Goal: Transaction & Acquisition: Obtain resource

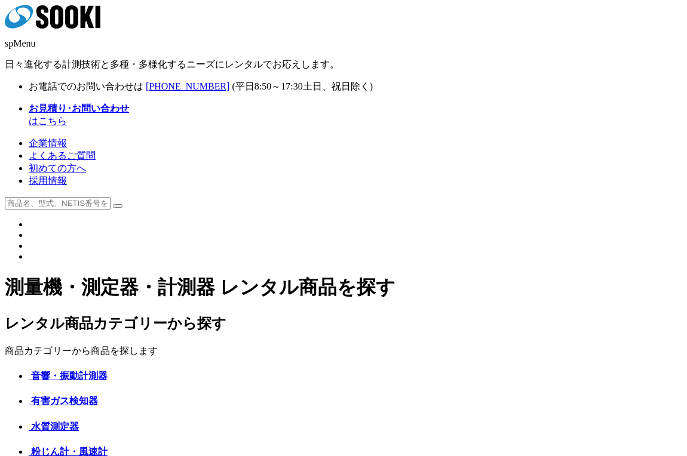
click at [110, 197] on input "text" at bounding box center [58, 203] width 106 height 13
type input "マイクロメータ"
click at [113, 204] on button at bounding box center [118, 206] width 10 height 4
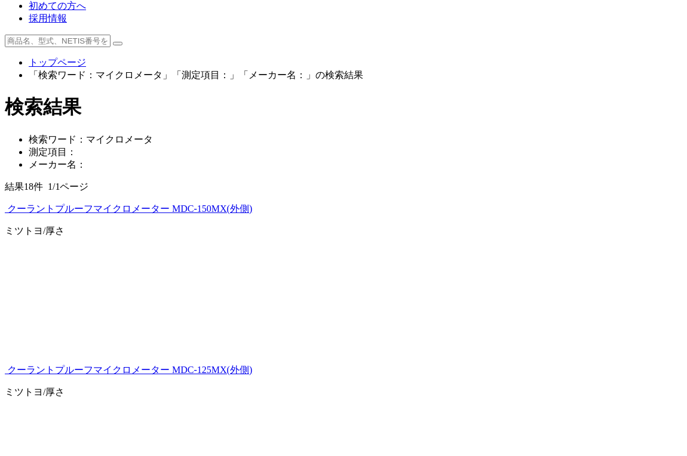
scroll to position [217, 0]
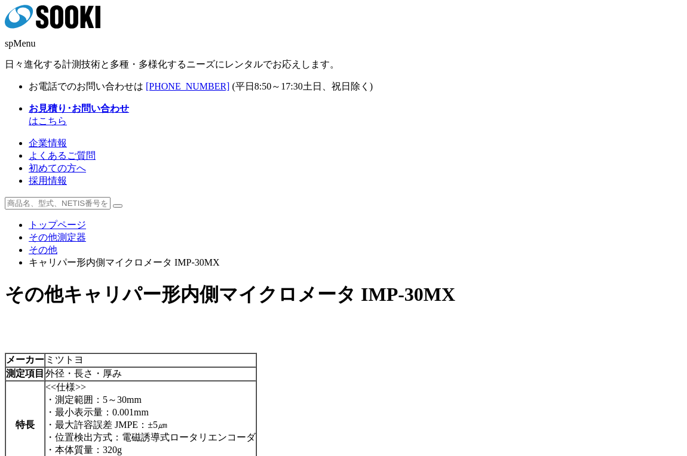
click at [94, 28] on polygon at bounding box center [88, 17] width 14 height 22
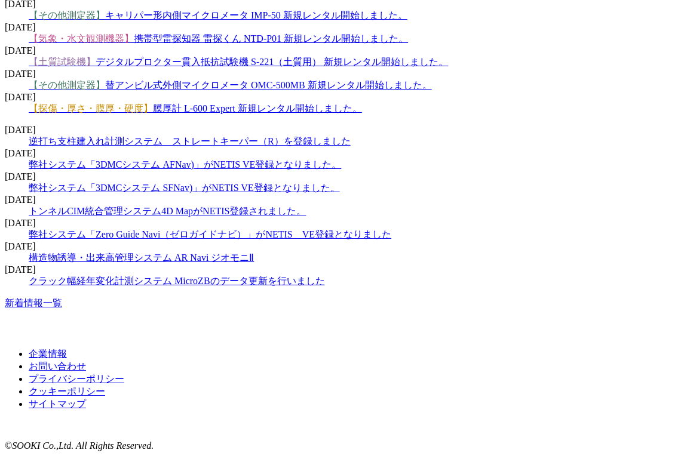
scroll to position [1845, 0]
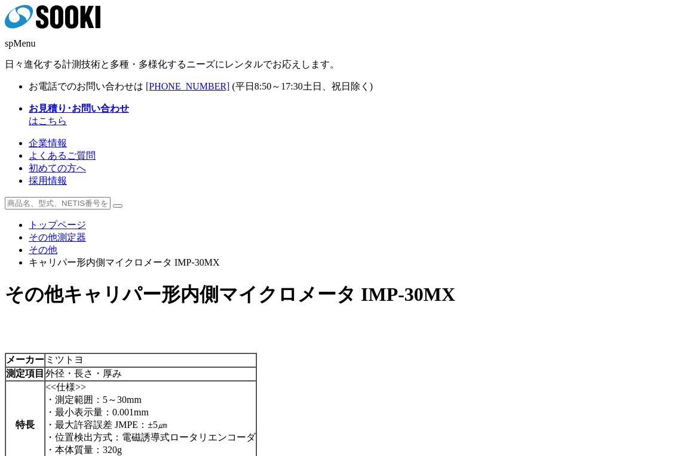
click at [442, 284] on span "キャリパー形内側マイクロメータ IMP-30MX" at bounding box center [259, 294] width 392 height 21
drag, startPoint x: 428, startPoint y: 165, endPoint x: 491, endPoint y: 165, distance: 63.3
click at [491, 282] on h1 "その他 キャリパー形内側マイクロメータ IMP-30MX" at bounding box center [343, 295] width 677 height 26
copy span "IMP-30MX"
click at [57, 245] on link "その他" at bounding box center [43, 250] width 29 height 10
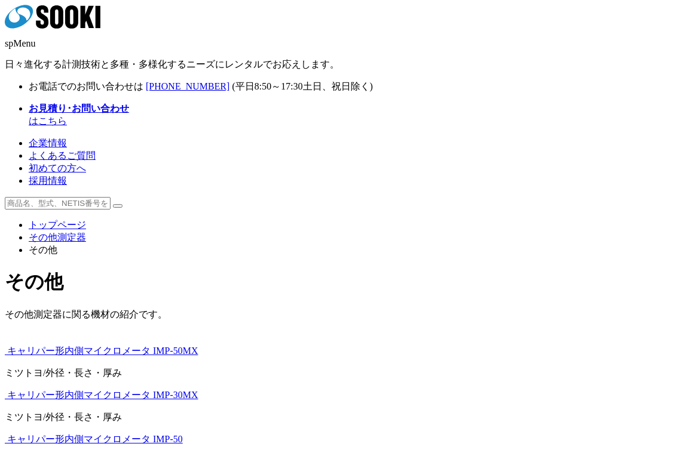
click at [5, 354] on img at bounding box center [5, 354] width 0 height 0
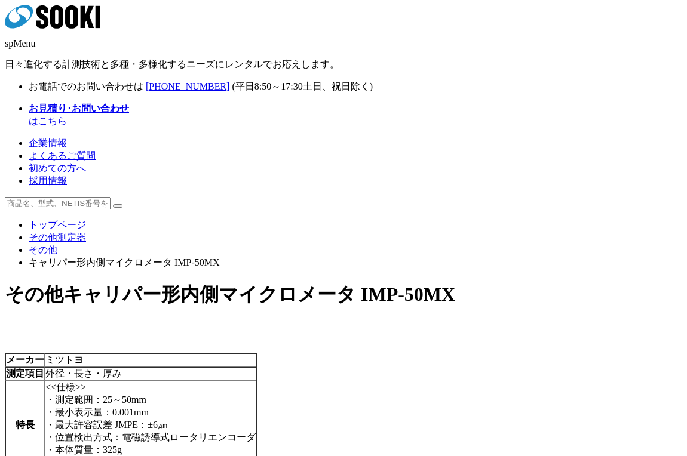
click at [94, 27] on polygon at bounding box center [88, 17] width 14 height 22
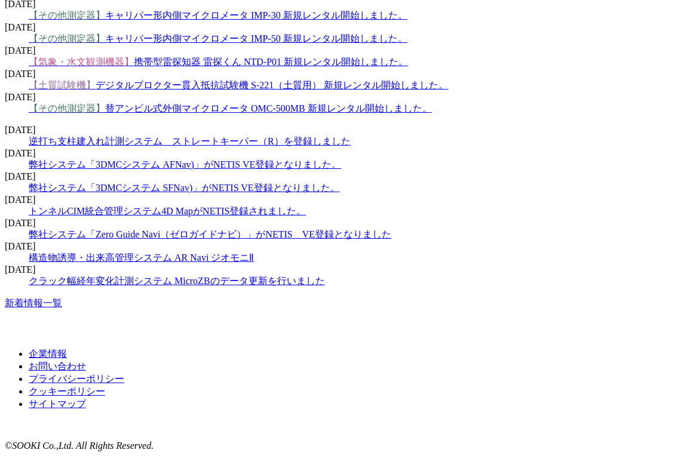
scroll to position [1954, 0]
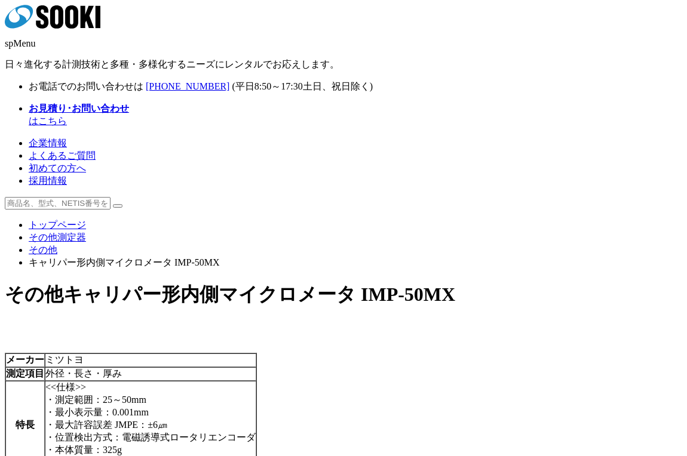
click at [57, 245] on link "その他" at bounding box center [43, 250] width 29 height 10
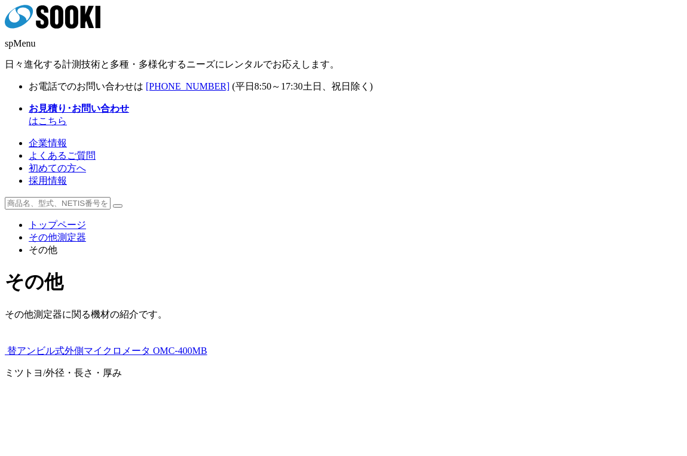
click at [5, 354] on img at bounding box center [5, 354] width 0 height 0
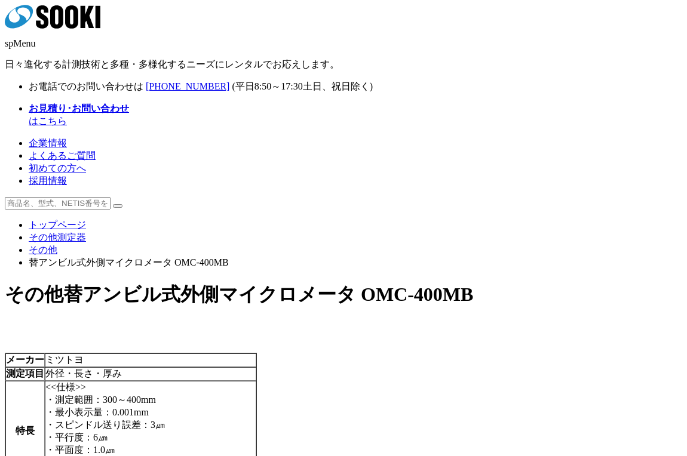
click at [100, 23] on rect at bounding box center [98, 17] width 5 height 22
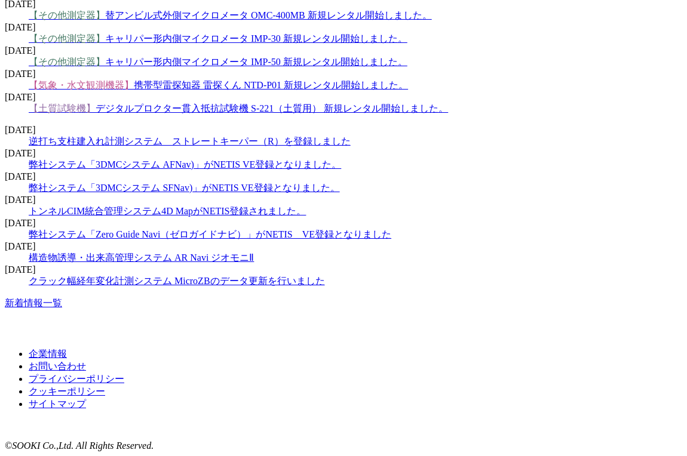
scroll to position [1954, 0]
